Goal: Task Accomplishment & Management: Manage account settings

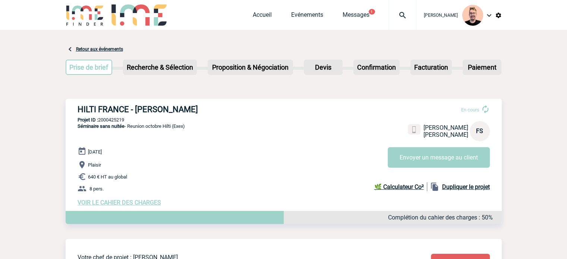
click at [395, 18] on img at bounding box center [402, 15] width 27 height 9
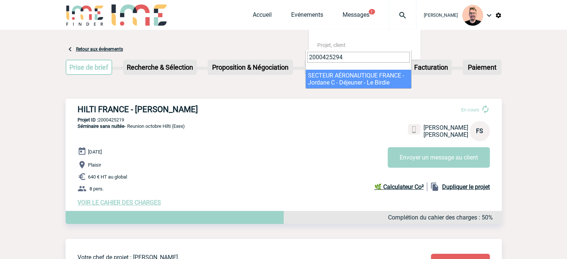
type input "2000425294"
select select "24795"
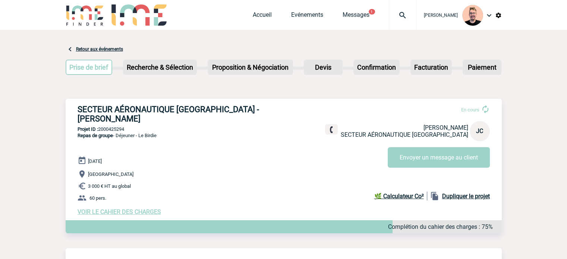
drag, startPoint x: 265, startPoint y: 105, endPoint x: 272, endPoint y: 107, distance: 7.3
click at [265, 105] on h3 "SECTEUR AÉRONAUTIQUE [GEOGRAPHIC_DATA] - [PERSON_NAME]" at bounding box center [190, 114] width 224 height 19
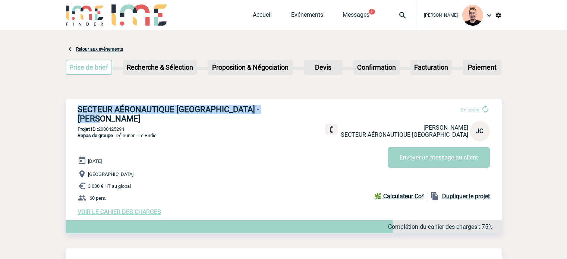
drag, startPoint x: 285, startPoint y: 107, endPoint x: 77, endPoint y: 108, distance: 208.0
click at [77, 108] on div "SECTEUR AÉRONAUTIQUE FRANCE - Jordane CASTAING En cours Jordane CASTAING SECTEU…" at bounding box center [284, 160] width 436 height 123
copy h3 "SECTEUR AÉRONAUTIQUE FRANCE - Jordane CASTAING"
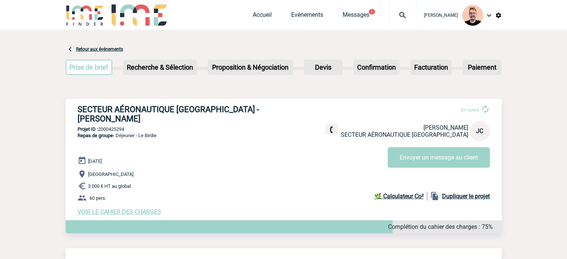
click at [121, 126] on p "Projet ID : 2000425294" at bounding box center [284, 129] width 436 height 6
copy p "2000425294"
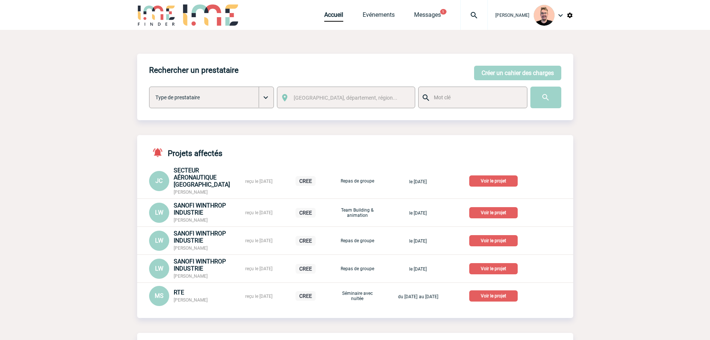
click at [438, 9] on div "Accueil Evénements Messages 1 Projet, client Projet, client" at bounding box center [406, 15] width 164 height 30
click at [416, 16] on link "Messages" at bounding box center [427, 16] width 27 height 10
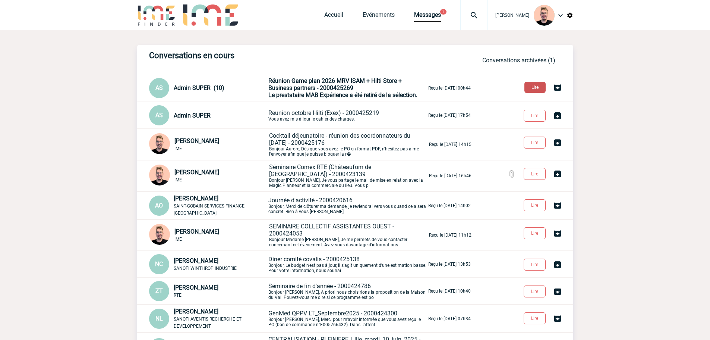
click at [532, 86] on button "Lire" at bounding box center [534, 87] width 21 height 11
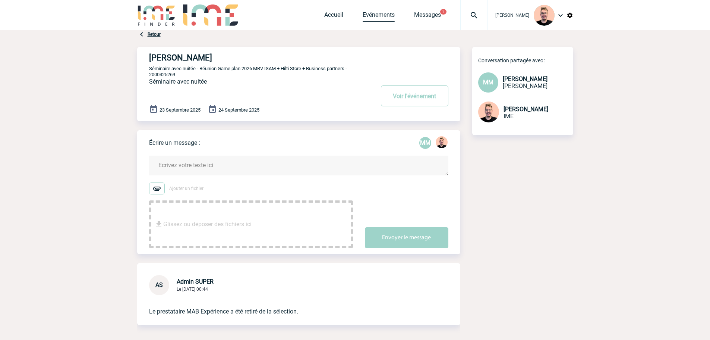
click at [371, 15] on link "Evénements" at bounding box center [379, 16] width 32 height 10
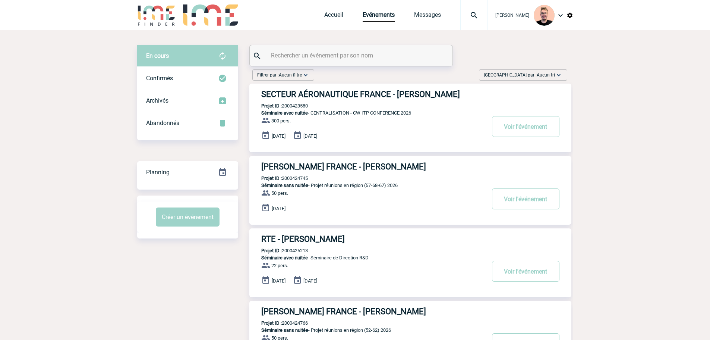
click at [527, 72] on span "[GEOGRAPHIC_DATA] par : Aucun tri" at bounding box center [519, 74] width 71 height 7
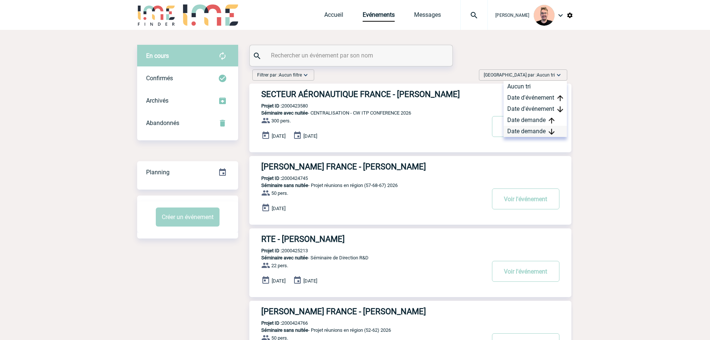
click at [533, 129] on div "Date demande" at bounding box center [535, 131] width 63 height 11
